Goal: Task Accomplishment & Management: Manage account settings

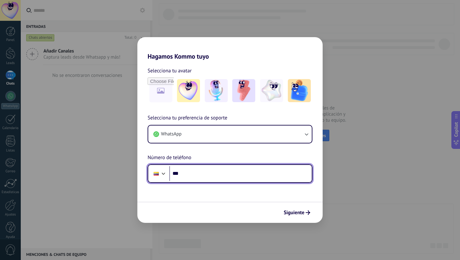
click at [219, 177] on input "***" at bounding box center [240, 173] width 143 height 15
type input "**********"
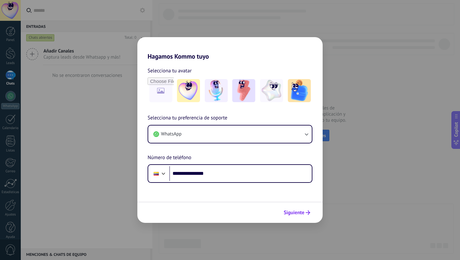
click at [307, 211] on icon "submit" at bounding box center [308, 212] width 4 height 4
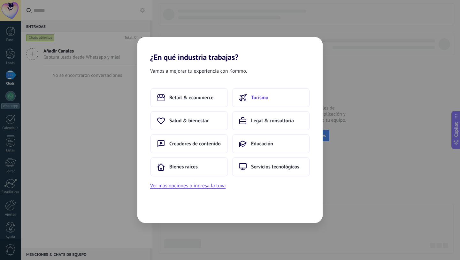
click at [263, 98] on span "Turismo" at bounding box center [259, 97] width 17 height 6
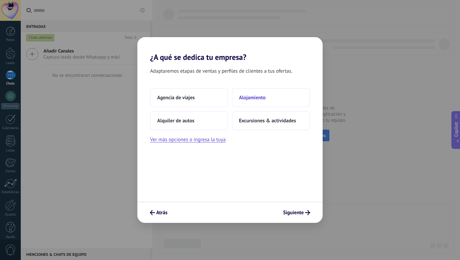
click at [257, 93] on button "Alojamiento" at bounding box center [271, 97] width 78 height 19
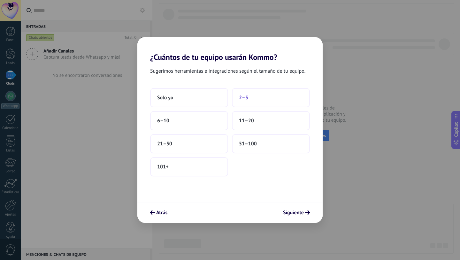
click at [265, 93] on button "2–5" at bounding box center [271, 97] width 78 height 19
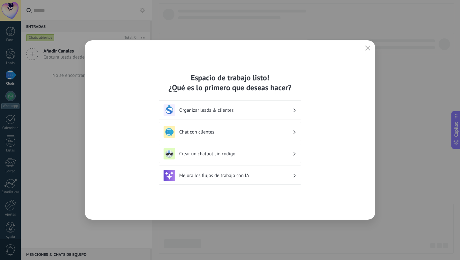
click at [288, 138] on div "Chat con clientes" at bounding box center [230, 131] width 143 height 19
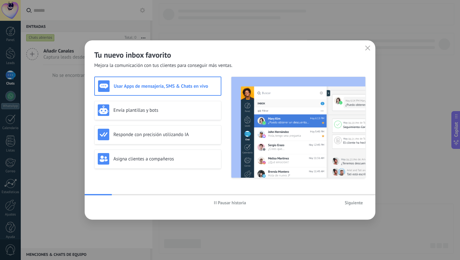
click at [348, 202] on span "Siguiente" at bounding box center [354, 202] width 18 height 4
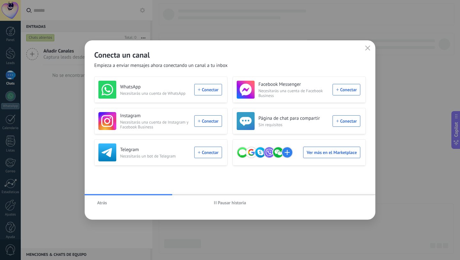
click at [226, 204] on span "Pausar historia" at bounding box center [232, 202] width 28 height 4
click at [226, 204] on span "Iniciar historia" at bounding box center [231, 202] width 27 height 4
click at [368, 49] on icon "button" at bounding box center [367, 47] width 5 height 5
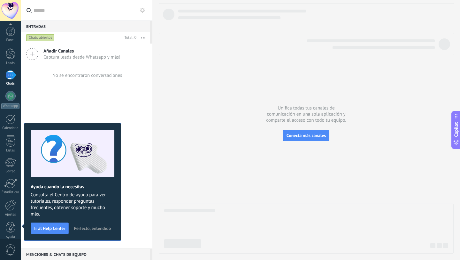
scroll to position [6, 0]
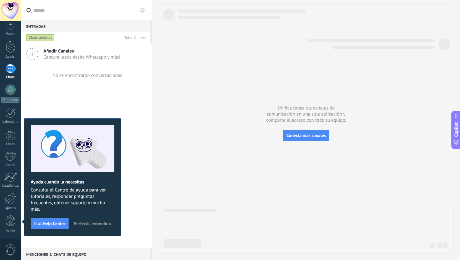
click at [98, 222] on span "Perfecto, entendido" at bounding box center [92, 223] width 37 height 4
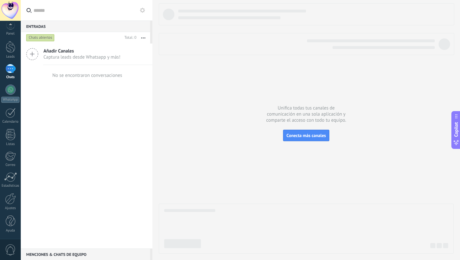
scroll to position [0, 0]
click at [15, 76] on div at bounding box center [10, 74] width 10 height 9
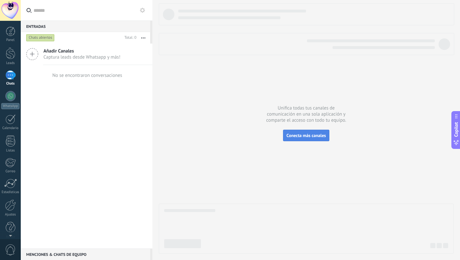
click at [306, 136] on span "Conecta más canales" at bounding box center [306, 135] width 39 height 6
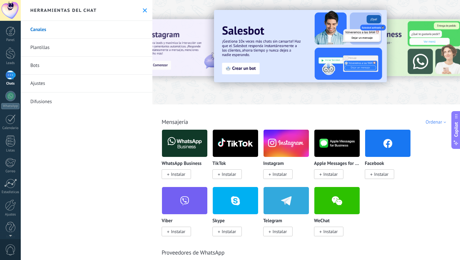
click at [376, 176] on span "Instalar" at bounding box center [381, 174] width 14 height 6
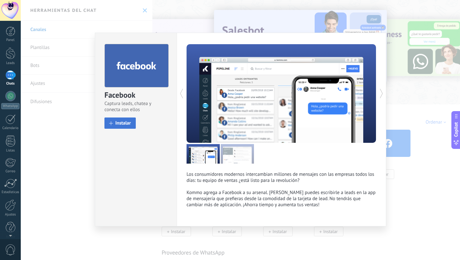
click at [128, 121] on span "Instalar" at bounding box center [123, 123] width 16 height 5
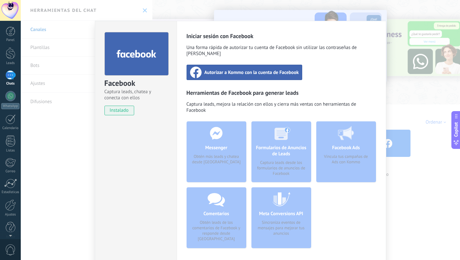
click at [250, 69] on span "Autorizar a Kommo con la cuenta de Facebook" at bounding box center [252, 72] width 95 height 6
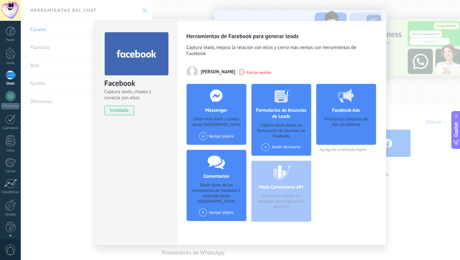
click at [456, 198] on div "Facebook Captura leads, chatea y conecta con ellos instalado Desinstalar Herram…" at bounding box center [241, 130] width 440 height 260
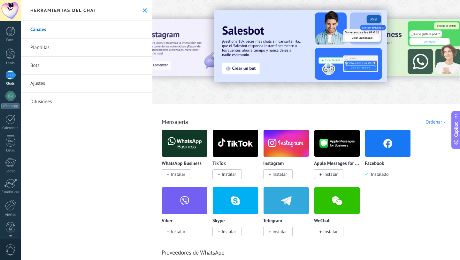
click at [281, 177] on span "Instalar" at bounding box center [280, 174] width 14 height 6
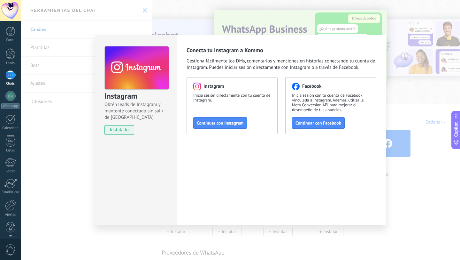
click at [407, 194] on div "Instagram Obtén leads de Instagram y mantente conectado sin salir de Kommo inst…" at bounding box center [241, 130] width 440 height 260
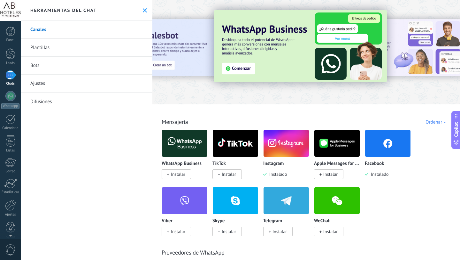
click at [180, 173] on span "Instalar" at bounding box center [178, 174] width 14 height 6
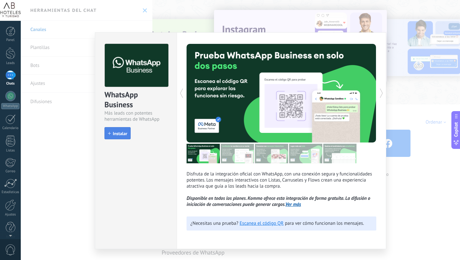
click at [116, 133] on span "Instalar" at bounding box center [120, 133] width 14 height 4
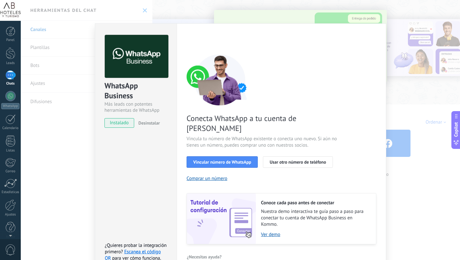
scroll to position [14, 0]
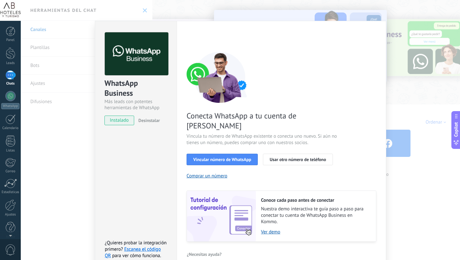
click at [294, 89] on div "Conecta WhatsApp a tu cuenta de Kommo Vincula tu número de WhatsApp existente o…" at bounding box center [282, 146] width 190 height 190
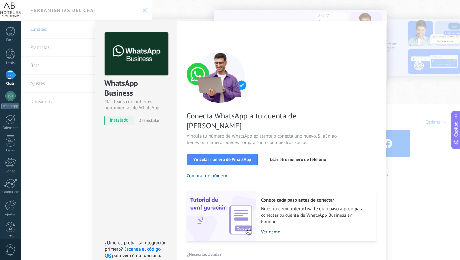
click at [80, 120] on div "WhatsApp Business Más leads con potentes herramientas de WhatsApp instalado Des…" at bounding box center [241, 130] width 440 height 260
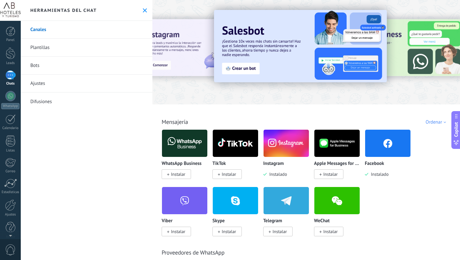
click at [13, 11] on div at bounding box center [10, 10] width 21 height 21
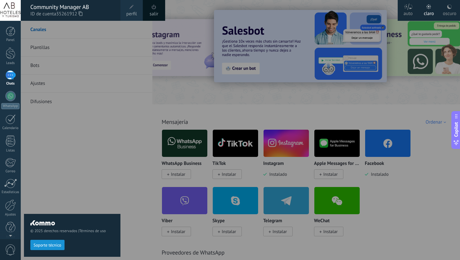
click at [81, 15] on use at bounding box center [81, 13] width 4 height 4
click at [168, 101] on div at bounding box center [251, 130] width 460 height 260
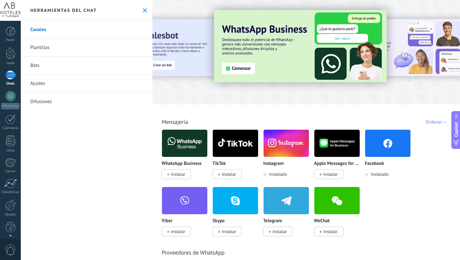
click at [177, 175] on span "Instalar" at bounding box center [178, 174] width 14 height 6
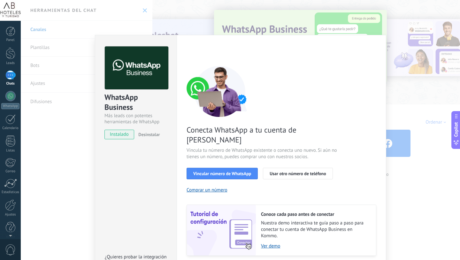
scroll to position [15, 0]
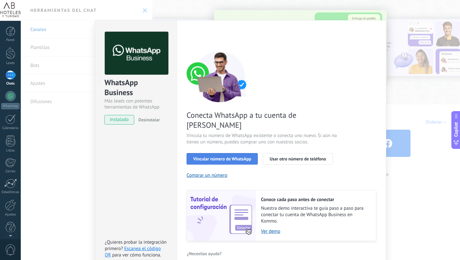
click at [235, 153] on button "Vincular número de WhatsApp" at bounding box center [222, 159] width 71 height 12
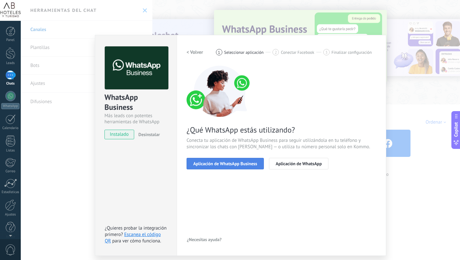
click at [230, 167] on button "Aplicación de WhatsApp Business" at bounding box center [225, 164] width 77 height 12
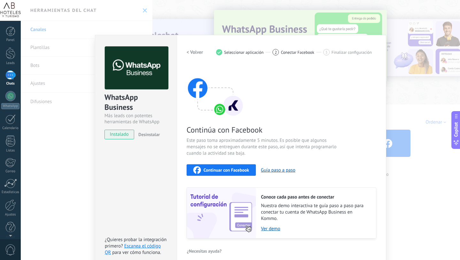
click at [223, 171] on span "Continuar con Facebook" at bounding box center [227, 169] width 46 height 4
click at [416, 94] on div "WhatsApp Business Más leads con potentes herramientas de WhatsApp instalado Des…" at bounding box center [241, 130] width 440 height 260
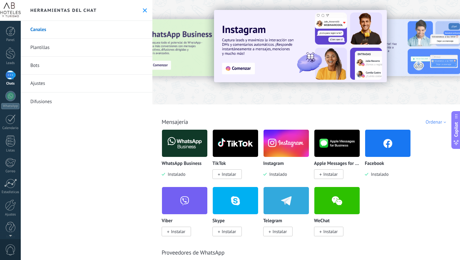
click at [82, 195] on div "Canales [GEOGRAPHIC_DATA] Bots Ajustes Difusiones" at bounding box center [87, 140] width 132 height 239
click at [11, 211] on link "Ajustes" at bounding box center [10, 207] width 21 height 17
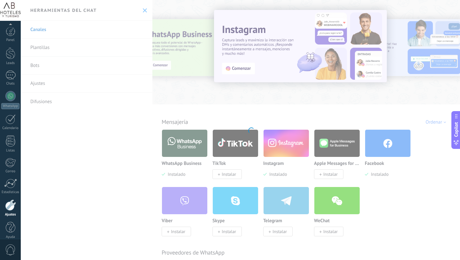
scroll to position [6, 0]
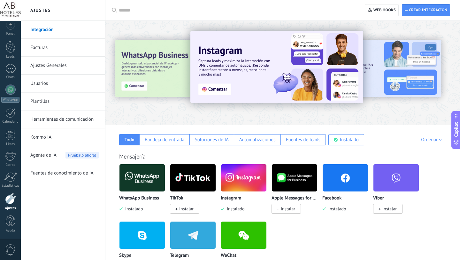
click at [45, 86] on link "Usuarios" at bounding box center [64, 83] width 68 height 18
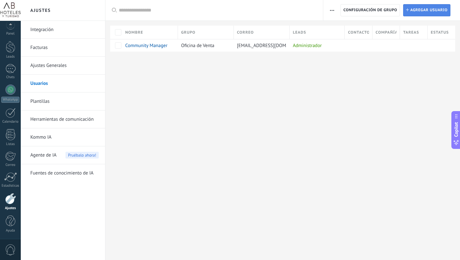
click at [421, 8] on span "Agregar usuario" at bounding box center [428, 10] width 37 height 12
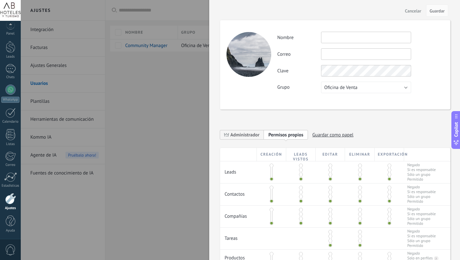
click at [342, 34] on input "text" at bounding box center [366, 38] width 90 height 12
type input "**********"
click at [342, 58] on input "text" at bounding box center [366, 54] width 90 height 12
click at [339, 52] on input "text" at bounding box center [366, 54] width 90 height 12
type input "**********"
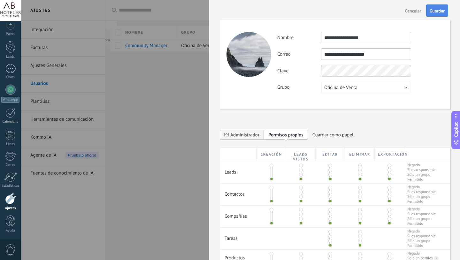
click at [437, 10] on span "Guardar" at bounding box center [437, 11] width 15 height 4
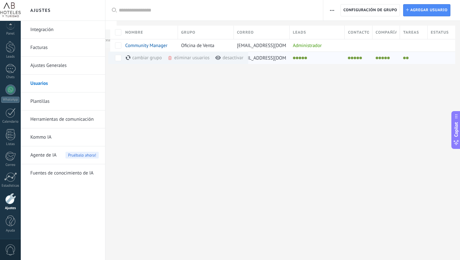
click at [268, 59] on span "[EMAIL_ADDRESS][DOMAIN_NAME]" at bounding box center [273, 58] width 73 height 6
click at [332, 11] on icon "button" at bounding box center [332, 10] width 4 height 1
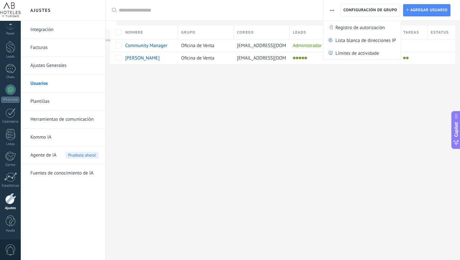
click at [259, 109] on div "Ajustes Integración Facturas Ajustes Generales Usuarios Plantillas Herramientas…" at bounding box center [241, 130] width 440 height 260
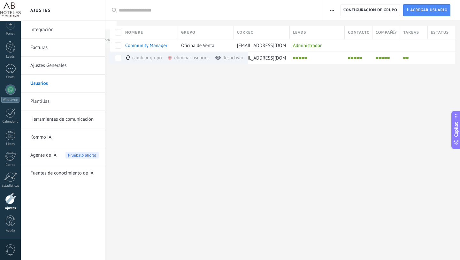
click at [191, 80] on div at bounding box center [282, 74] width 355 height 21
click at [185, 58] on div "eliminar usuarios màs" at bounding box center [199, 57] width 64 height 12
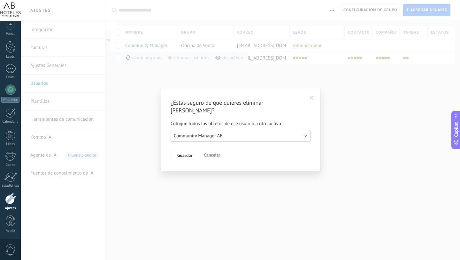
click at [220, 141] on button "Community Manager AB" at bounding box center [241, 136] width 140 height 12
click at [225, 137] on span "Community Manager AB" at bounding box center [238, 136] width 142 height 6
click at [225, 137] on button "Community Manager AB" at bounding box center [241, 136] width 140 height 12
click at [188, 155] on span "Guardar" at bounding box center [184, 155] width 15 height 4
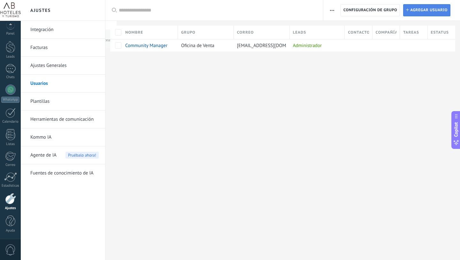
click at [423, 11] on span "Agregar usuario" at bounding box center [428, 10] width 37 height 12
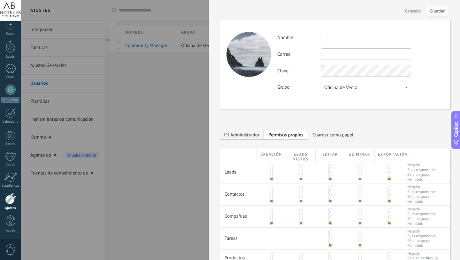
click at [358, 34] on input "text" at bounding box center [366, 38] width 90 height 12
type input "**********"
click at [350, 52] on input "text" at bounding box center [366, 54] width 90 height 12
type input "**********"
click at [393, 88] on button "Oficina de Venta" at bounding box center [366, 88] width 90 height 12
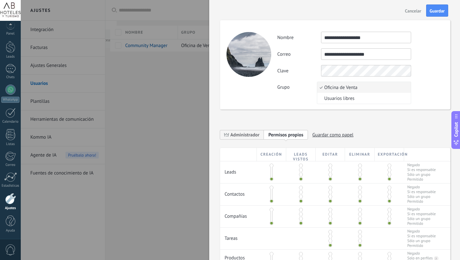
click at [393, 88] on span "Oficina de Venta" at bounding box center [363, 87] width 92 height 6
click at [438, 12] on span "Guardar" at bounding box center [437, 11] width 15 height 4
